Goal: Navigation & Orientation: Find specific page/section

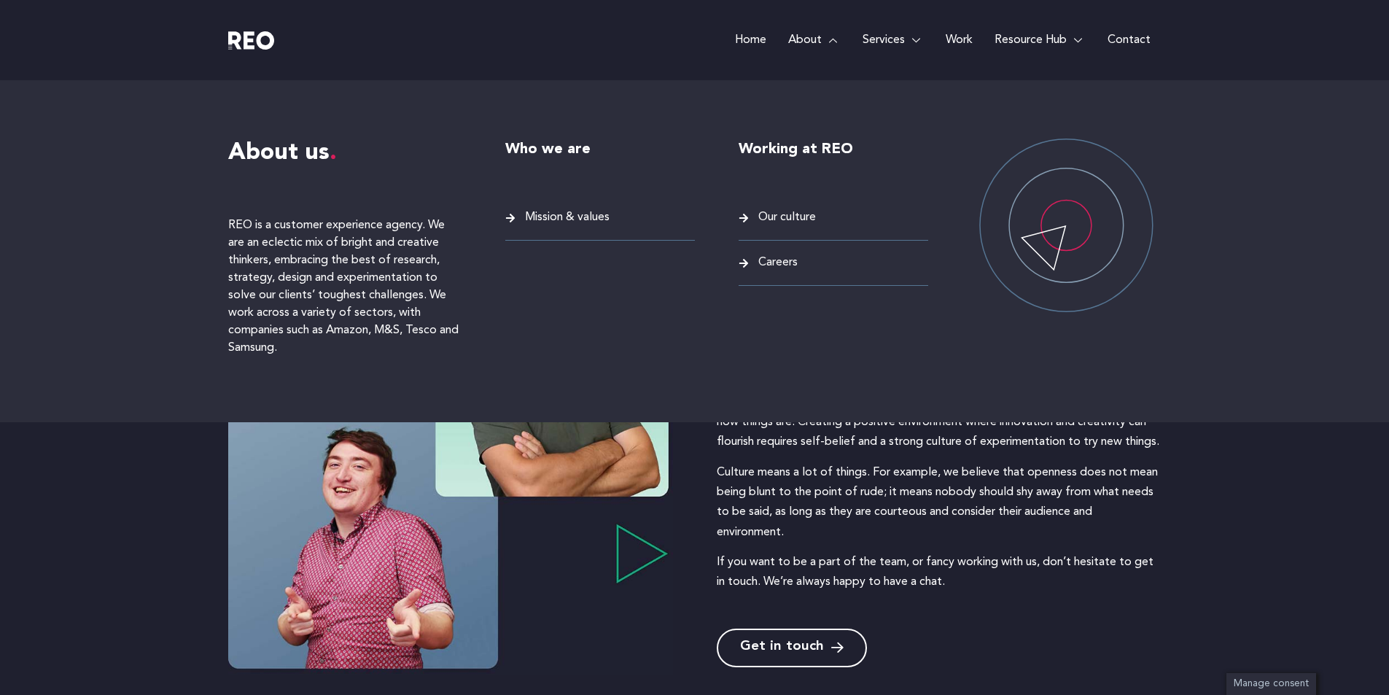
click at [781, 269] on span "Careers" at bounding box center [776, 263] width 43 height 20
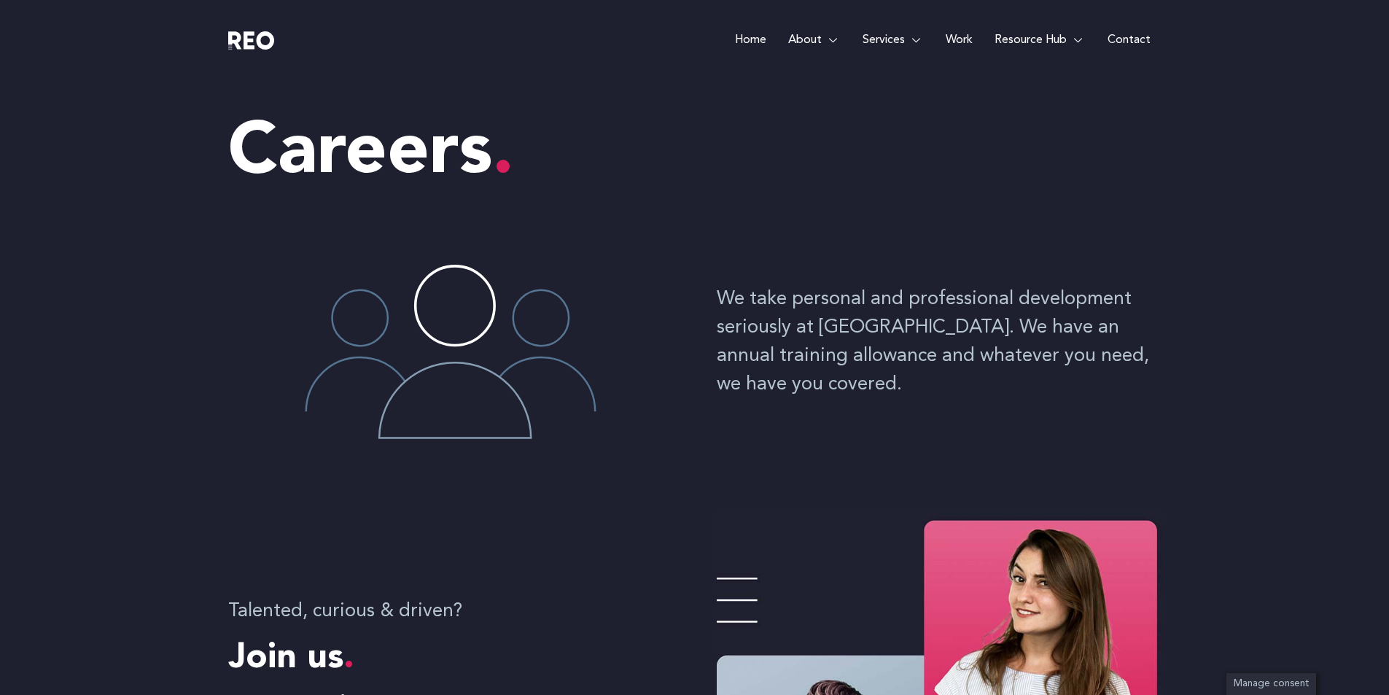
click at [962, 42] on link "Work" at bounding box center [959, 40] width 49 height 80
